Goal: Information Seeking & Learning: Learn about a topic

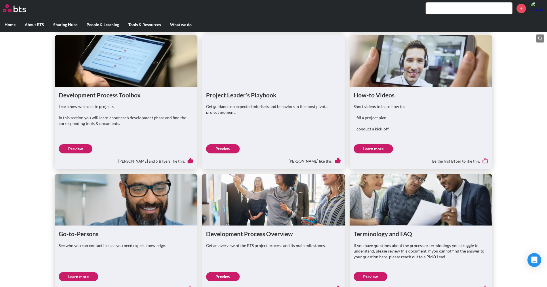
scroll to position [348, 0]
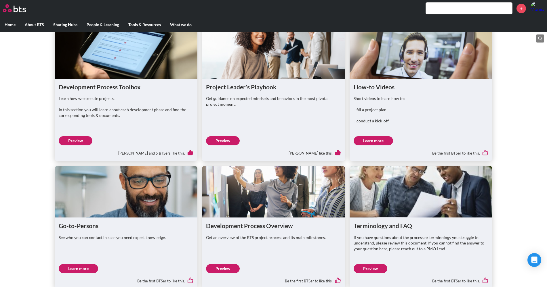
click at [124, 118] on p "In this section you will learn about each development phase and find the corres…" at bounding box center [126, 112] width 135 height 11
click at [86, 146] on link "Preview" at bounding box center [76, 140] width 34 height 9
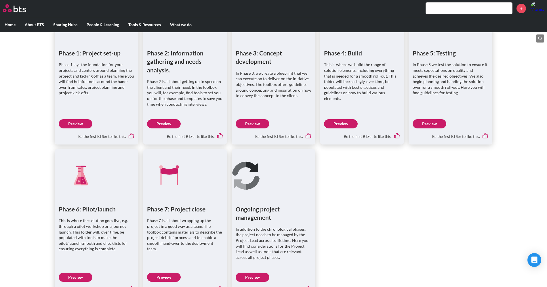
scroll to position [324, 0]
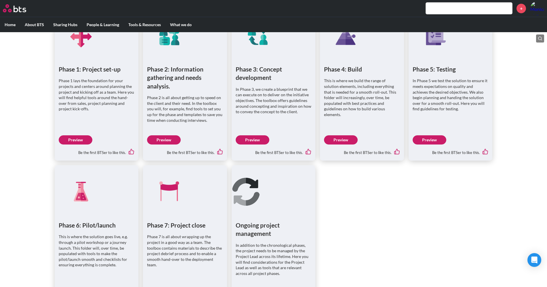
click at [338, 137] on link "Preview" at bounding box center [341, 139] width 34 height 9
click at [247, 139] on link "Preview" at bounding box center [253, 139] width 34 height 9
